Goal: Navigation & Orientation: Find specific page/section

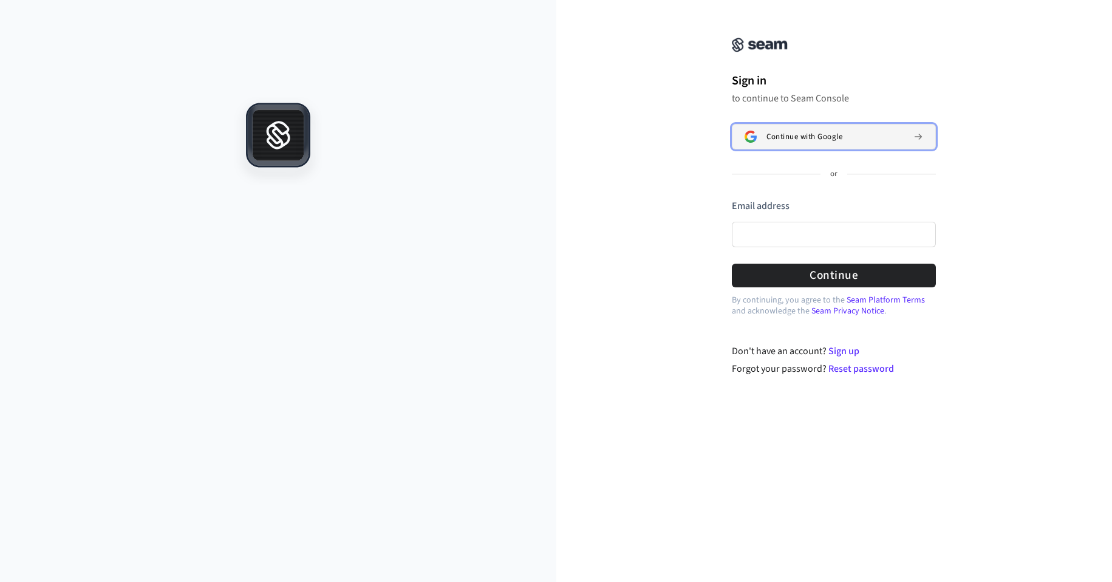
click at [815, 137] on span "Continue with Google" at bounding box center [804, 137] width 76 height 10
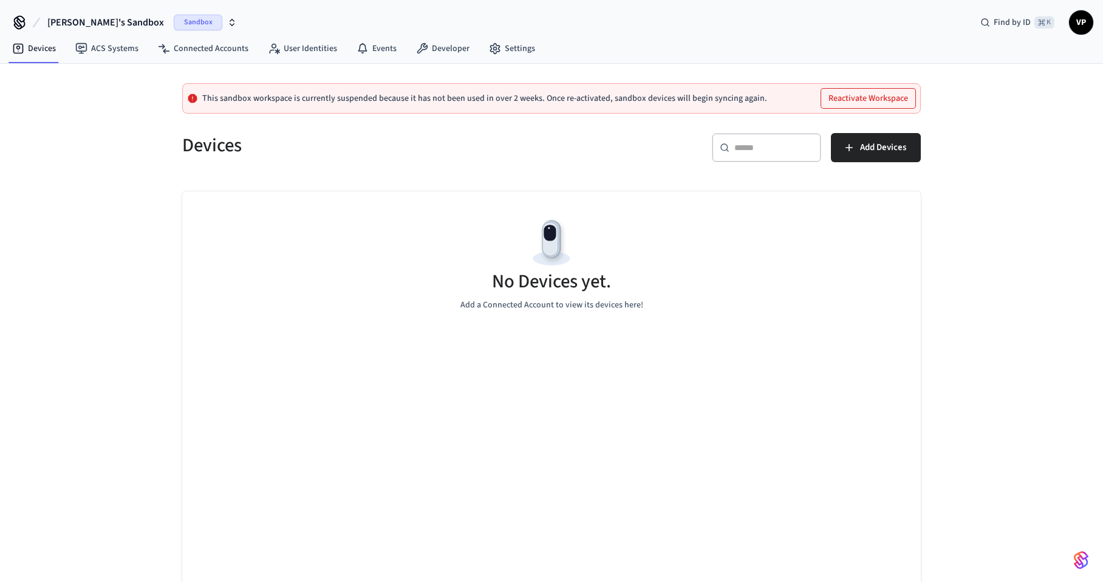
click at [477, 101] on p "This sandbox workspace is currently suspended because it has not been used in o…" at bounding box center [484, 99] width 565 height 10
click at [862, 96] on button "Reactivate Workspace" at bounding box center [868, 98] width 94 height 19
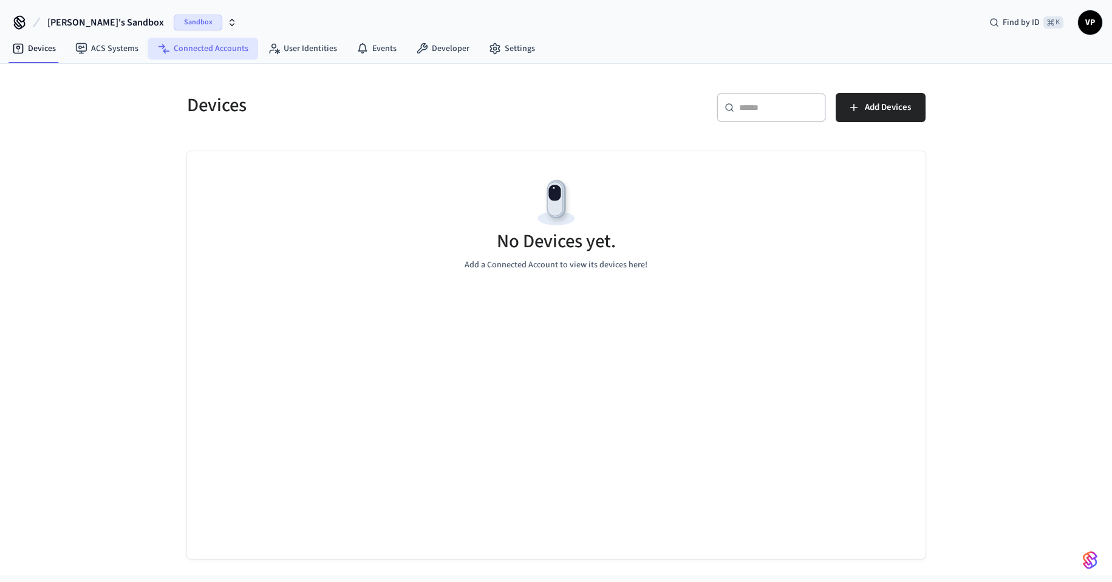
click at [187, 50] on link "Connected Accounts" at bounding box center [203, 49] width 110 height 22
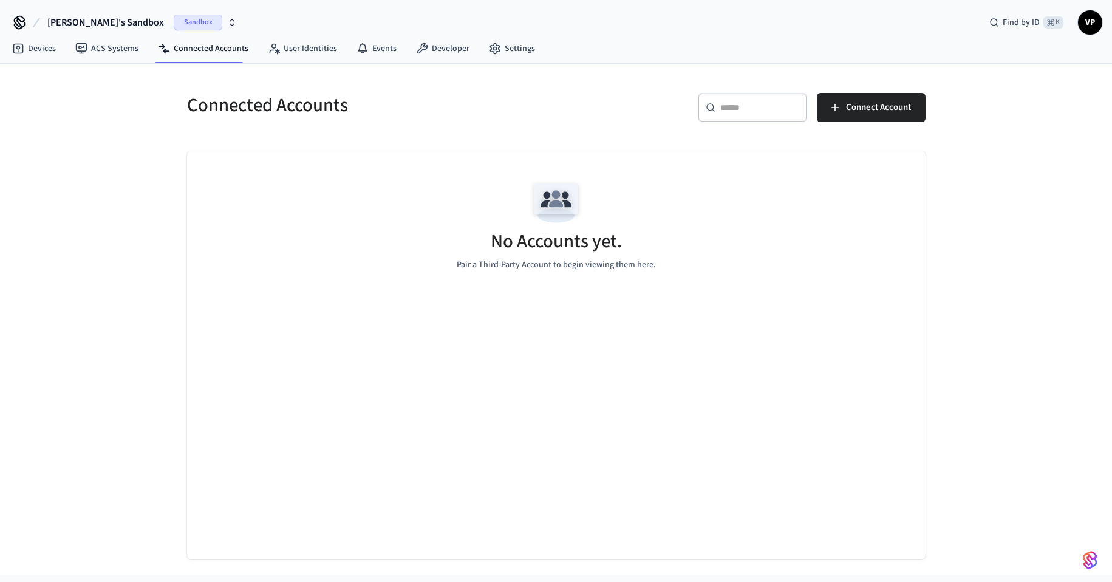
click at [300, 61] on nav "Devices ACS Systems Connected Accounts User Identities Events Developer Settings" at bounding box center [273, 49] width 542 height 28
drag, startPoint x: 304, startPoint y: 54, endPoint x: 225, endPoint y: 64, distance: 79.0
click at [303, 54] on link "User Identities" at bounding box center [302, 49] width 89 height 22
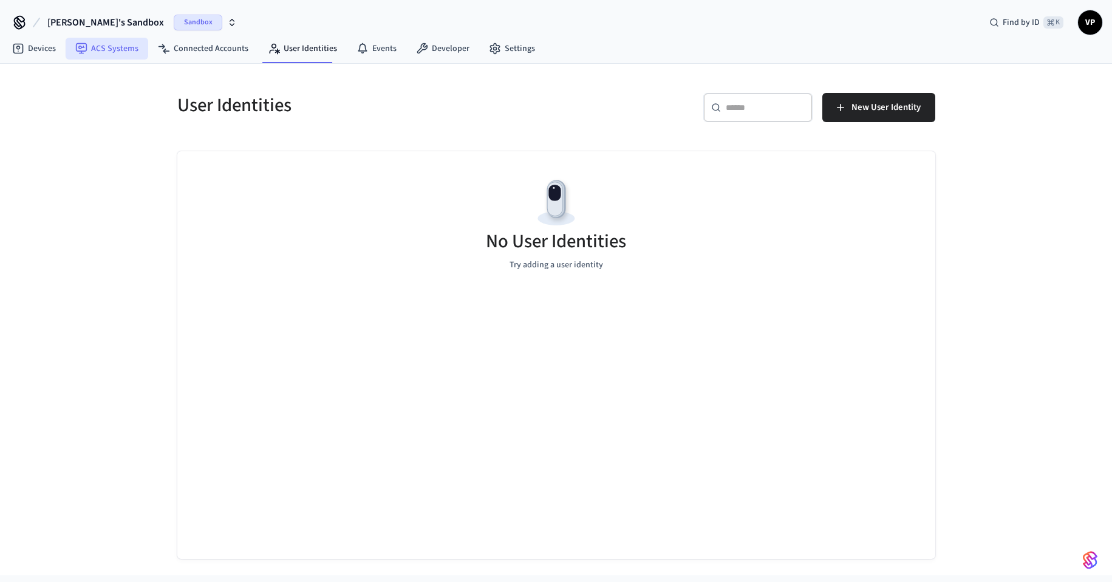
click at [98, 49] on link "ACS Systems" at bounding box center [107, 49] width 83 height 22
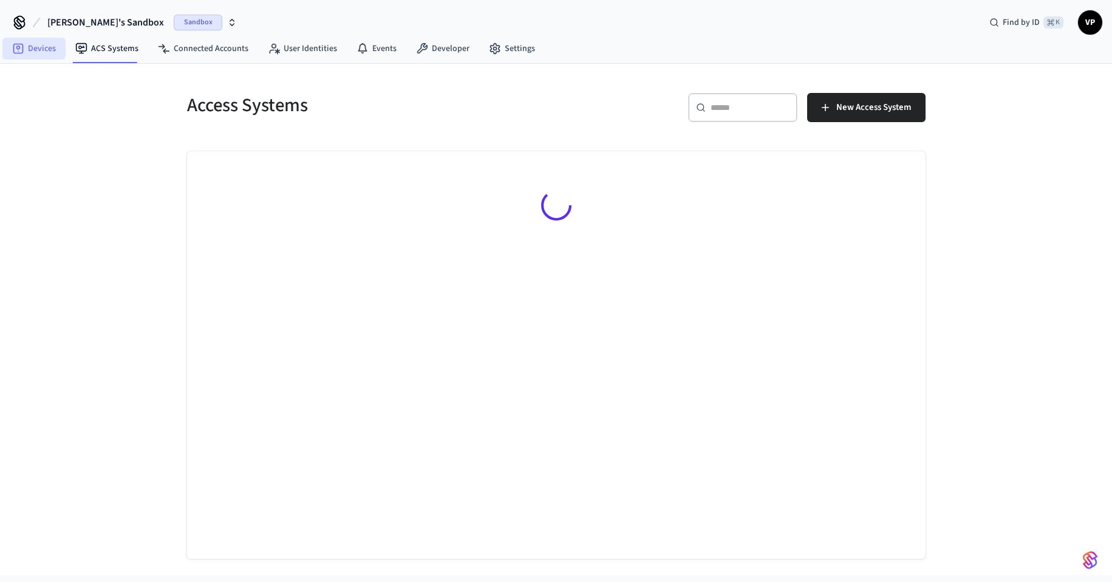
drag, startPoint x: 23, startPoint y: 50, endPoint x: 29, endPoint y: 48, distance: 6.5
click at [24, 50] on icon at bounding box center [18, 49] width 12 height 12
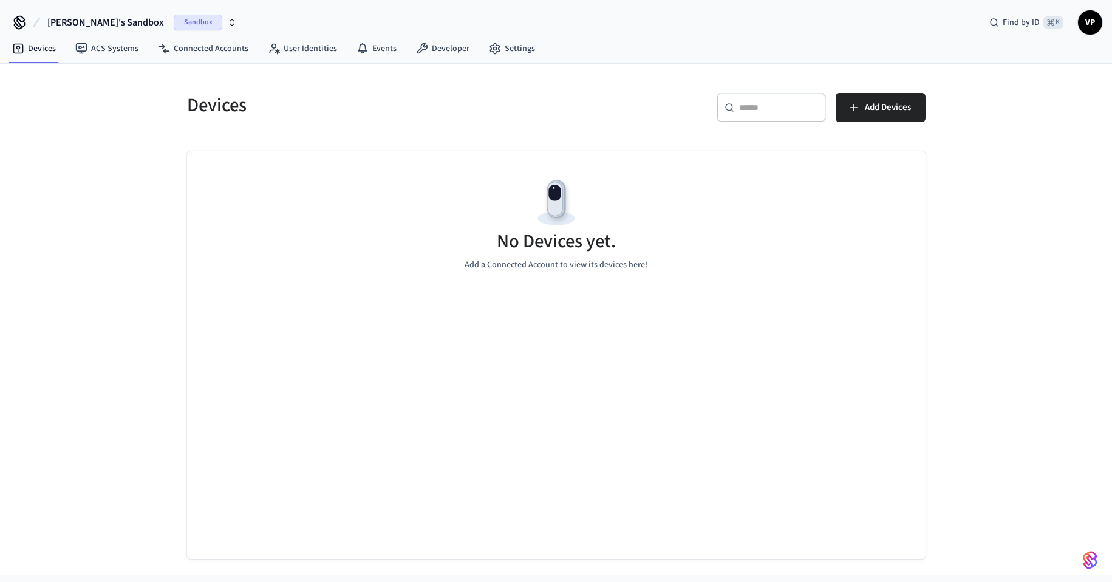
click at [180, 27] on div "Sandbox" at bounding box center [205, 23] width 63 height 16
drag, startPoint x: 1071, startPoint y: 25, endPoint x: 1090, endPoint y: 21, distance: 19.3
click at [1078, 22] on div "Find by ID ⌘ K VP" at bounding box center [1041, 23] width 123 height 26
click at [1090, 21] on span "VP" at bounding box center [1090, 23] width 22 height 22
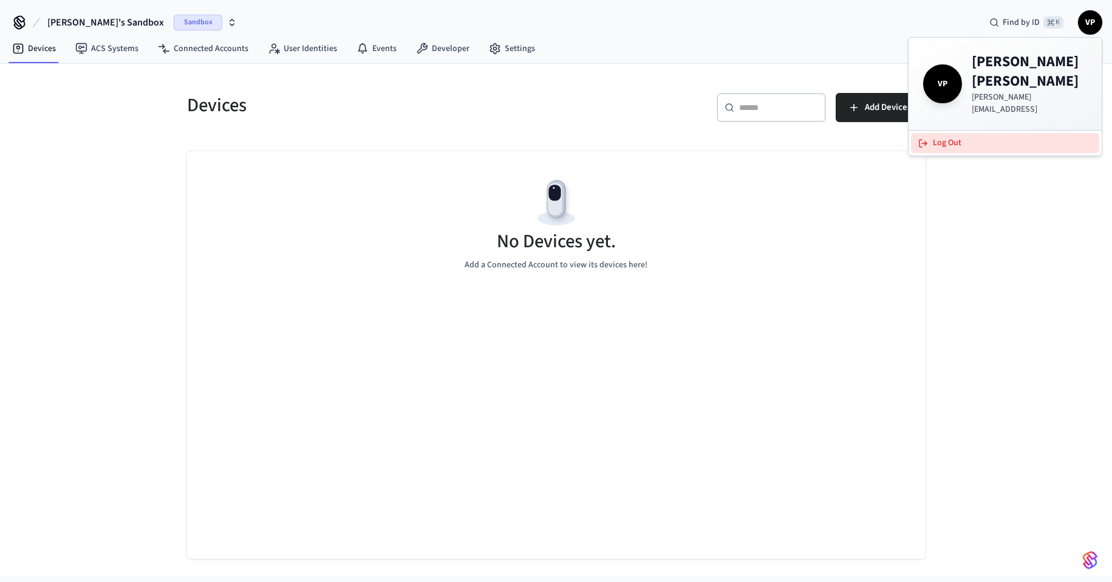
click at [987, 133] on button "Log Out" at bounding box center [1005, 143] width 188 height 20
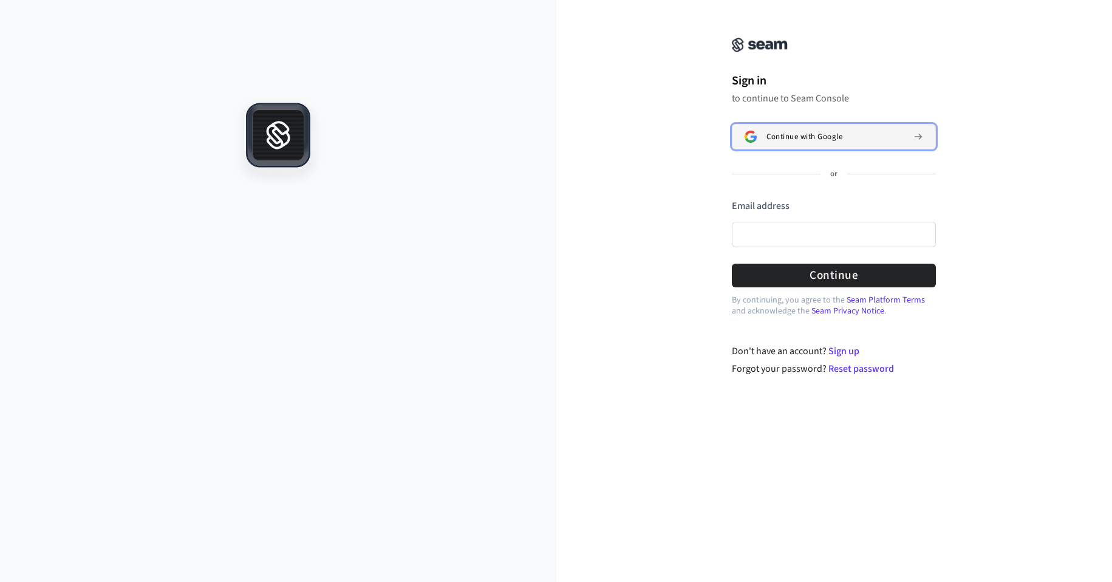
click at [842, 134] on span "Continue with Google" at bounding box center [804, 137] width 76 height 10
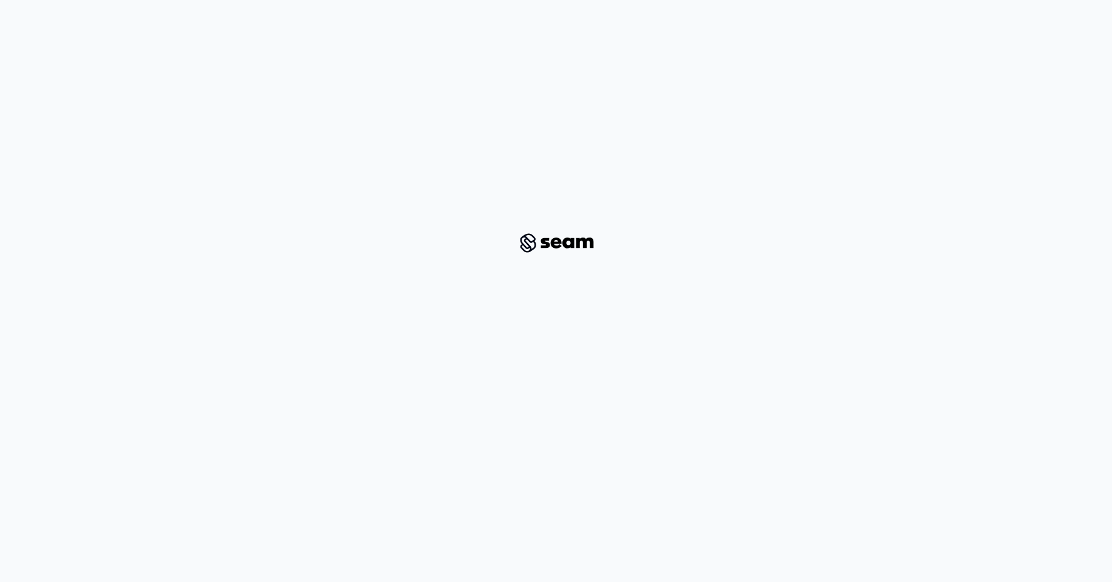
drag, startPoint x: 930, startPoint y: 323, endPoint x: 1110, endPoint y: 320, distance: 179.8
click at [931, 321] on div at bounding box center [556, 242] width 1054 height 447
